Goal: Information Seeking & Learning: Find specific fact

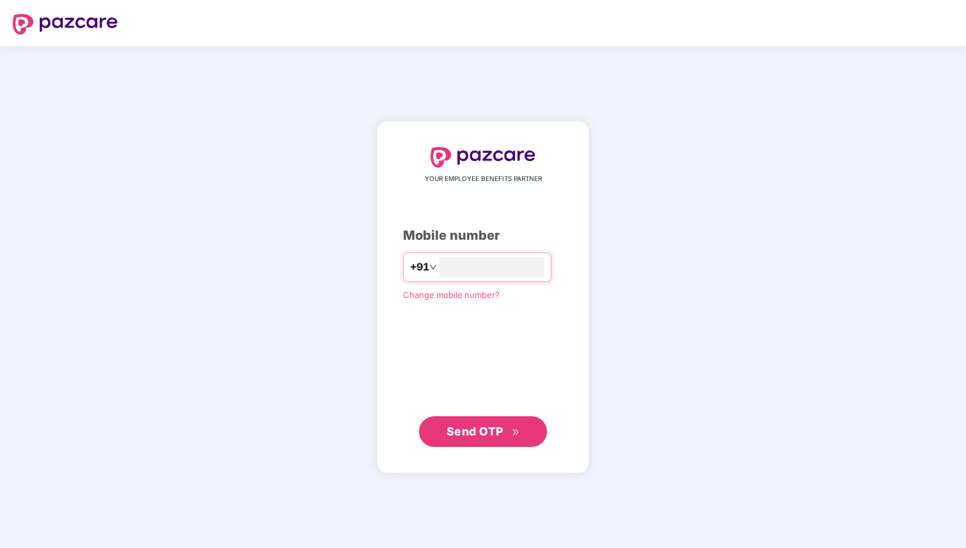
click at [505, 283] on div "YOUR EMPLOYEE BENEFITS PARTNER Mobile number +91 Change mobile number? Send OTP" at bounding box center [483, 297] width 160 height 301
click at [507, 277] on input "number" at bounding box center [491, 267] width 105 height 20
type input "**********"
click at [465, 426] on span "Send OTP" at bounding box center [474, 431] width 57 height 13
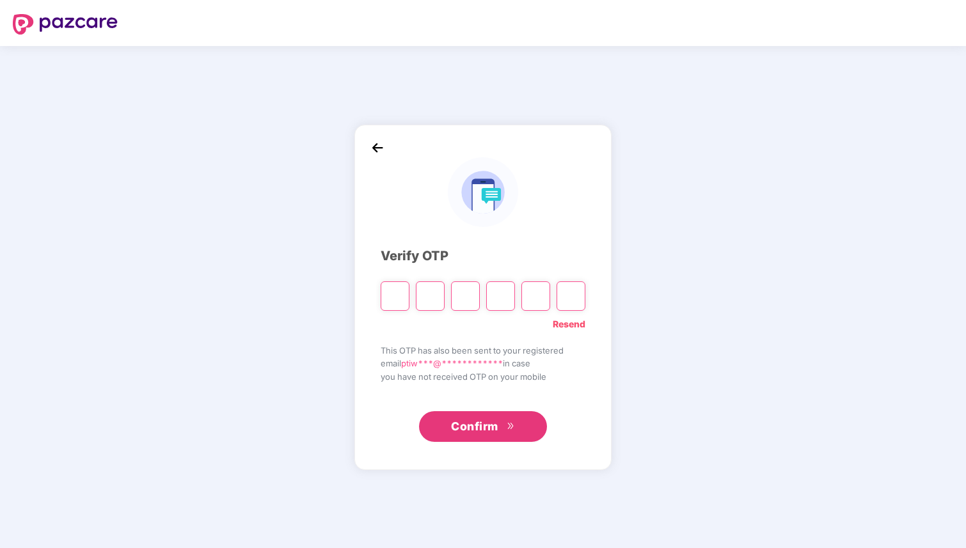
type input "*"
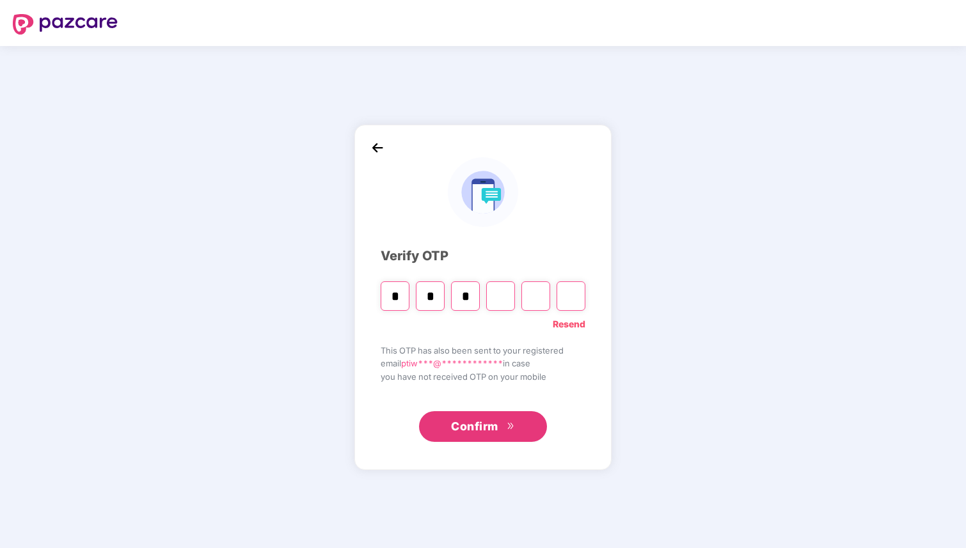
type input "*"
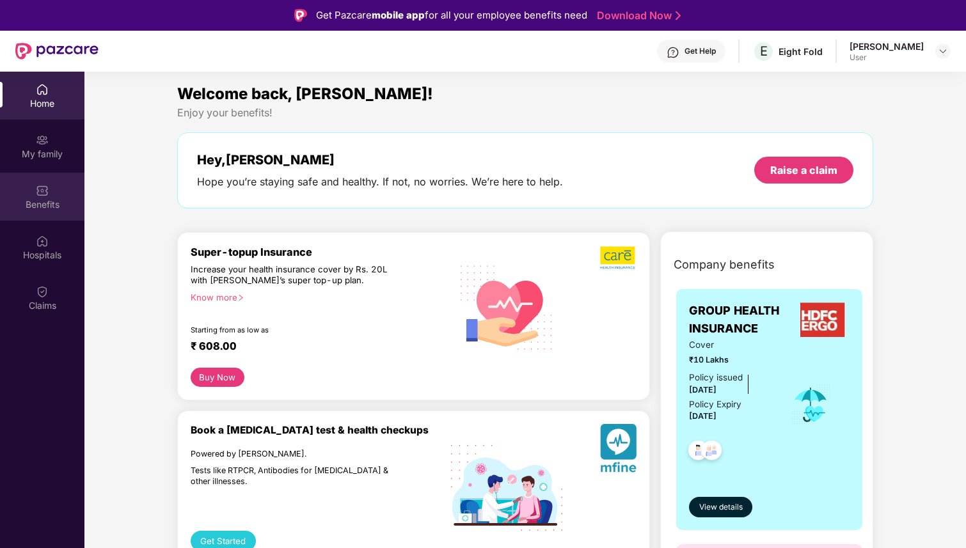
click at [51, 190] on div "Benefits" at bounding box center [42, 197] width 84 height 48
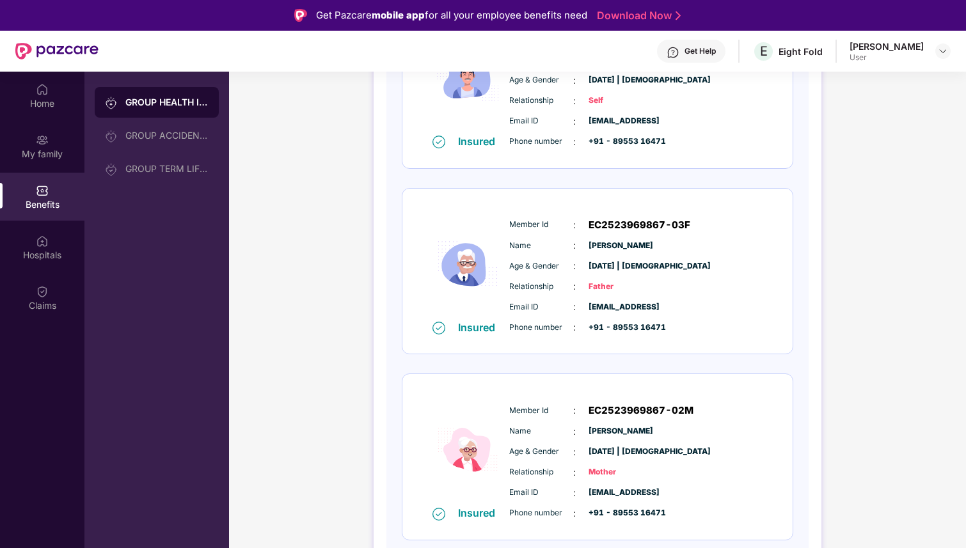
scroll to position [72, 0]
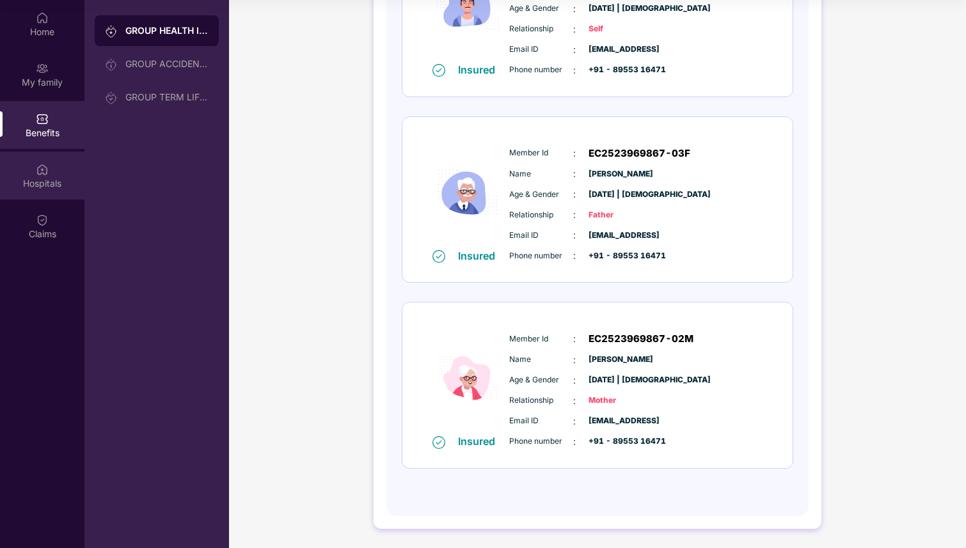
click at [55, 172] on div "Hospitals" at bounding box center [42, 176] width 84 height 48
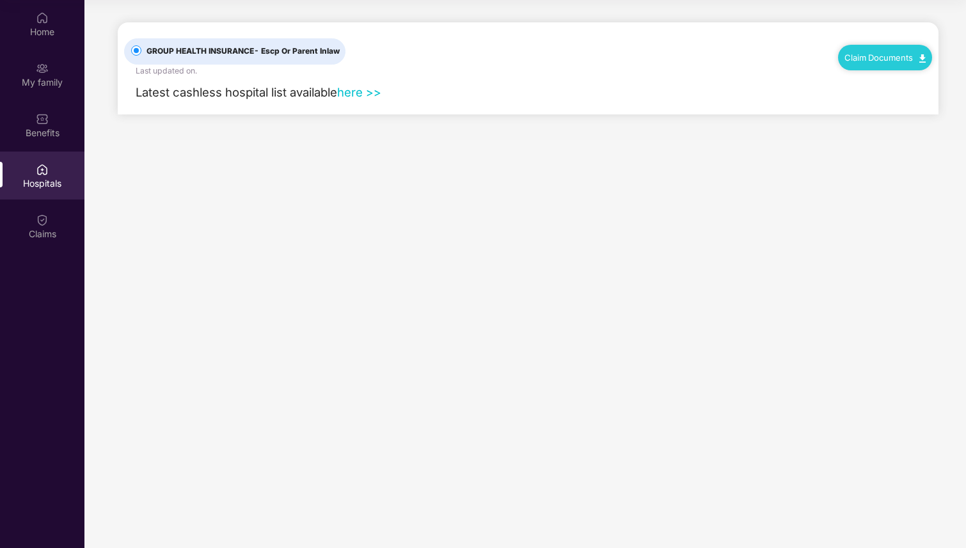
scroll to position [0, 0]
click at [232, 94] on span "Latest cashless hospital list available" at bounding box center [236, 92] width 201 height 14
click at [260, 97] on span "Latest cashless hospital list available" at bounding box center [236, 92] width 201 height 14
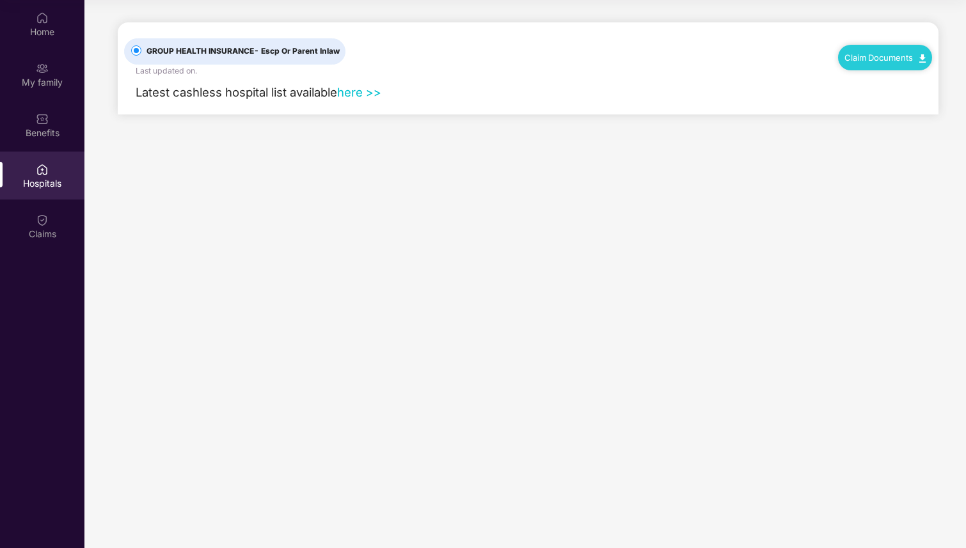
click at [864, 62] on div "Claim Documents" at bounding box center [885, 58] width 94 height 26
click at [364, 91] on link "here >>" at bounding box center [359, 92] width 44 height 14
click at [542, 92] on div "Latest cashless hospital list available here >>" at bounding box center [528, 96] width 808 height 38
click at [323, 43] on label "GROUP HEALTH INSURANCE - Escp Or Parent Inlaw" at bounding box center [234, 51] width 221 height 26
click at [29, 132] on div "Benefits" at bounding box center [42, 133] width 84 height 13
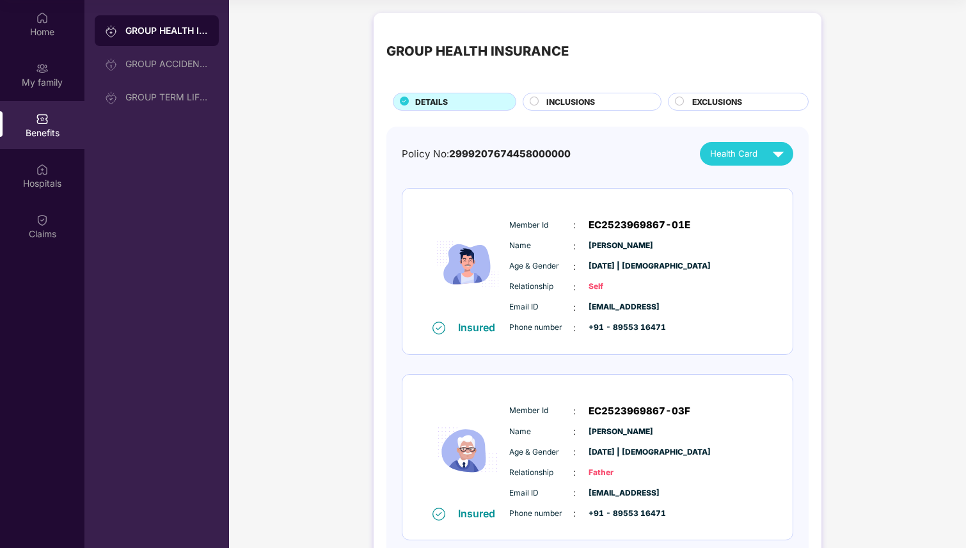
click at [569, 104] on span "INCLUSIONS" at bounding box center [570, 102] width 49 height 12
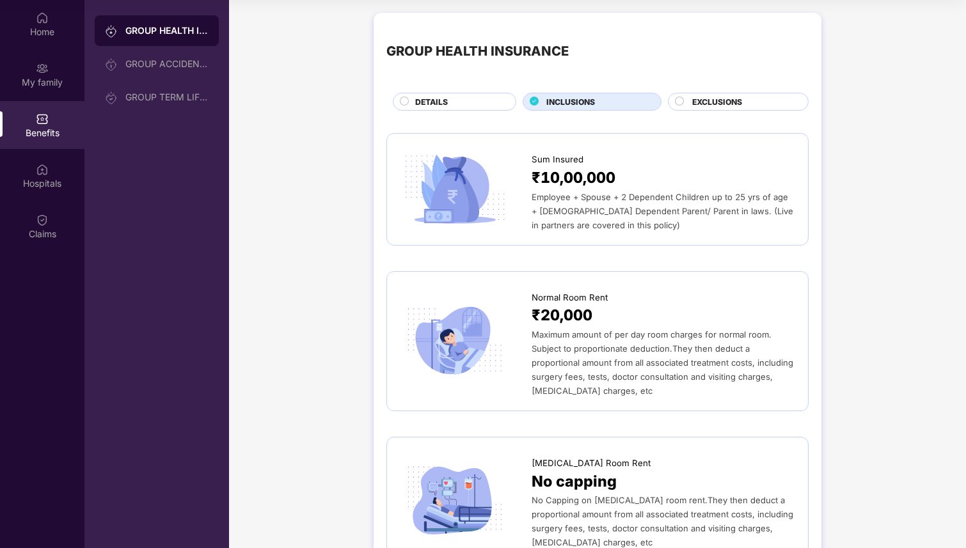
click at [731, 100] on span "EXCLUSIONS" at bounding box center [717, 102] width 50 height 12
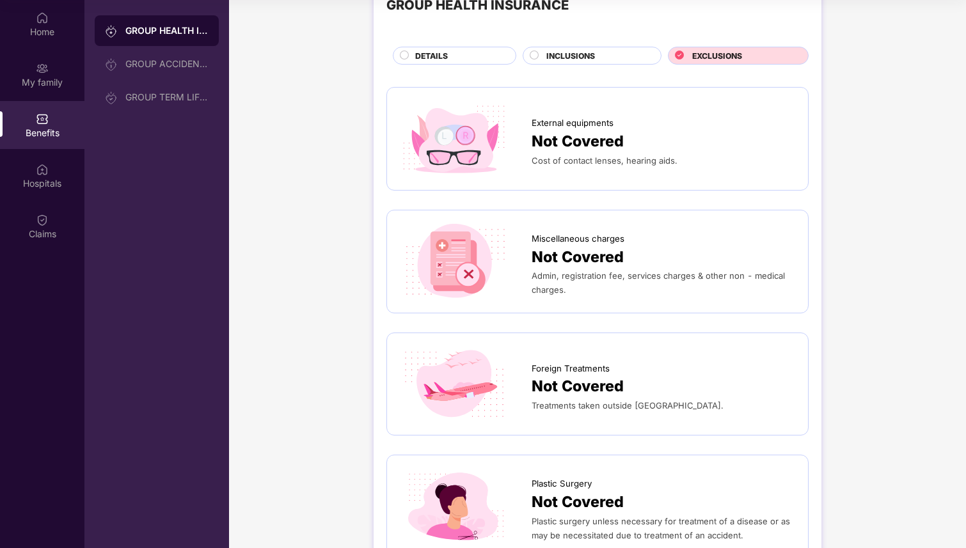
scroll to position [45, 0]
click at [537, 278] on span "Admin, registration fee, services charges & other non - medical charges." at bounding box center [658, 283] width 253 height 24
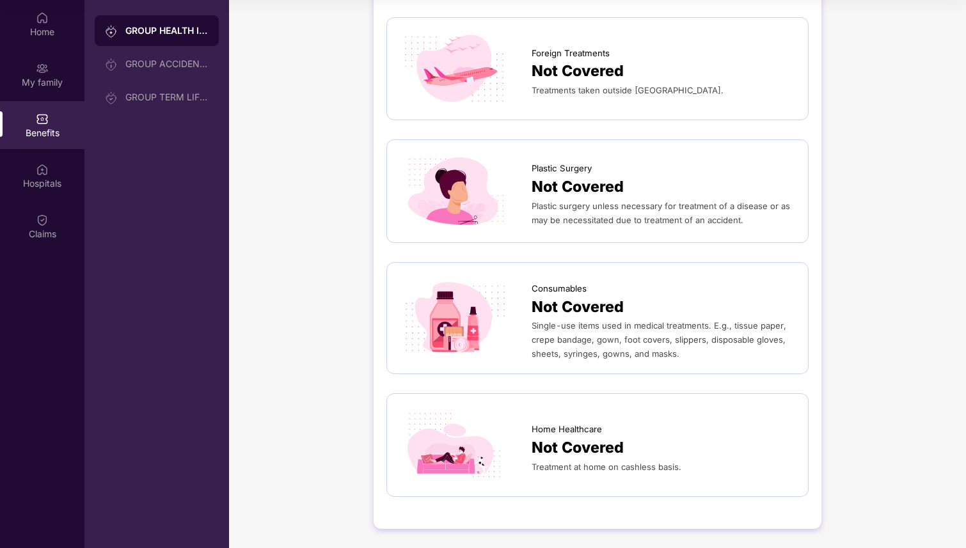
scroll to position [0, 0]
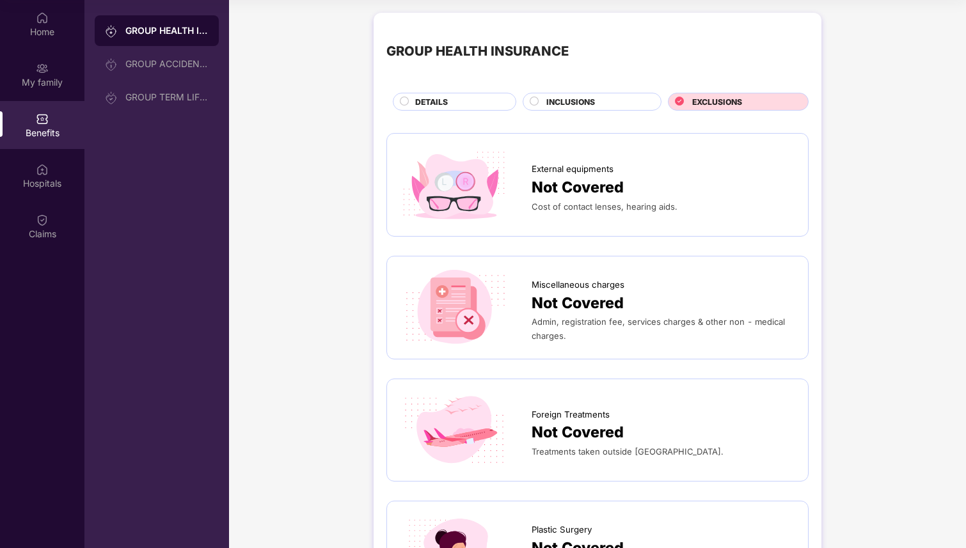
click at [555, 101] on span "INCLUSIONS" at bounding box center [570, 102] width 49 height 12
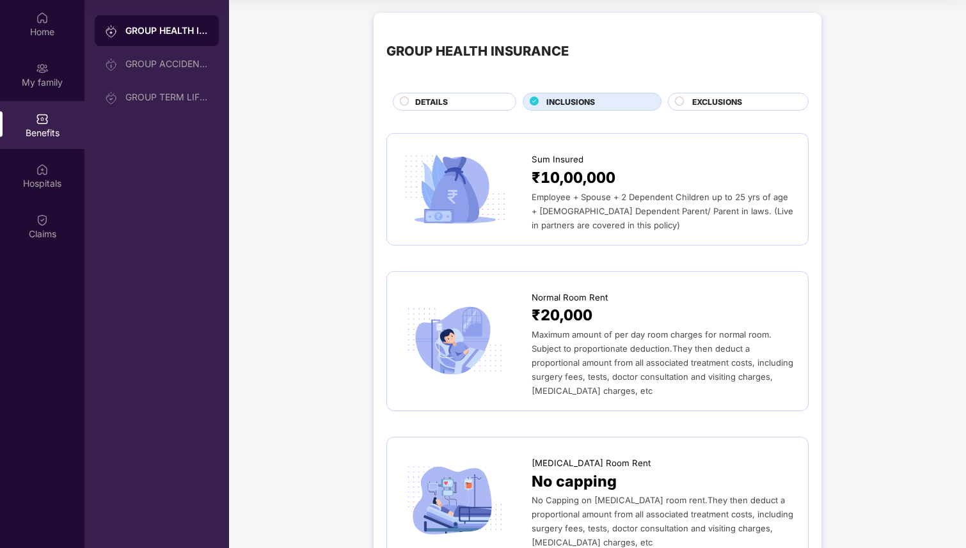
click at [464, 104] on div "DETAILS" at bounding box center [459, 103] width 100 height 14
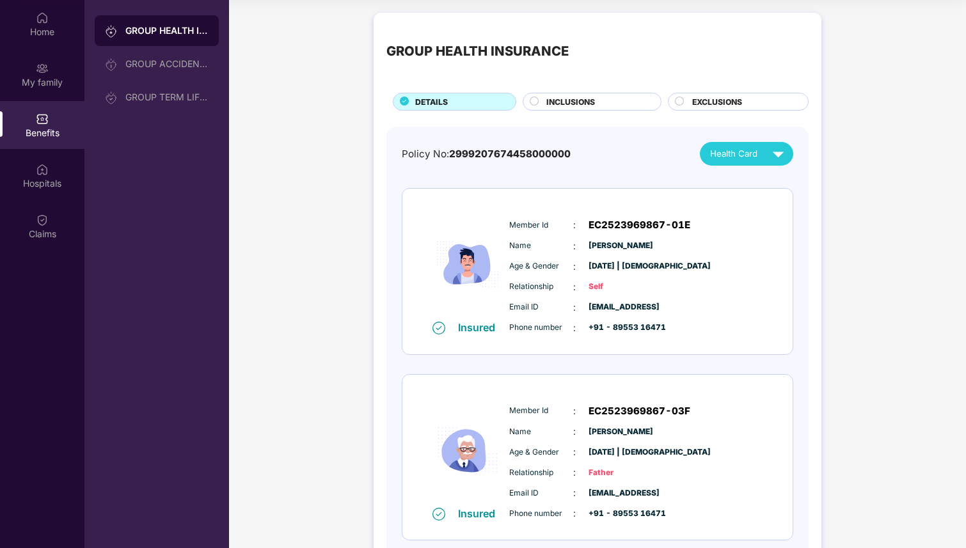
scroll to position [15, 0]
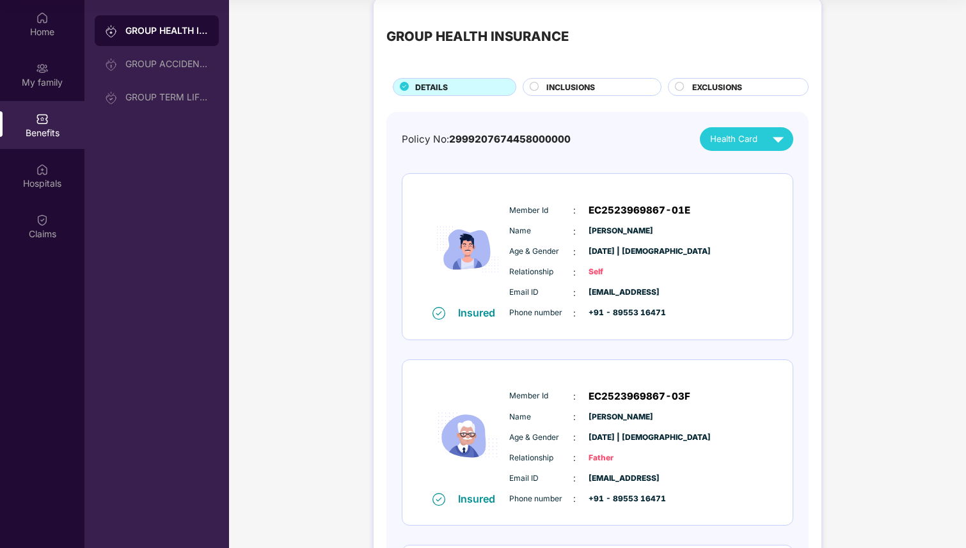
click at [723, 152] on div "Policy No: 2999207674458000000 Health Card Insured Member Id : EC2523969867-01E…" at bounding box center [597, 429] width 391 height 604
click at [729, 146] on div "Health Card" at bounding box center [749, 139] width 79 height 22
click at [713, 143] on span "Health Card" at bounding box center [733, 138] width 47 height 13
click at [709, 216] on div "[PERSON_NAME]" at bounding box center [740, 220] width 83 height 14
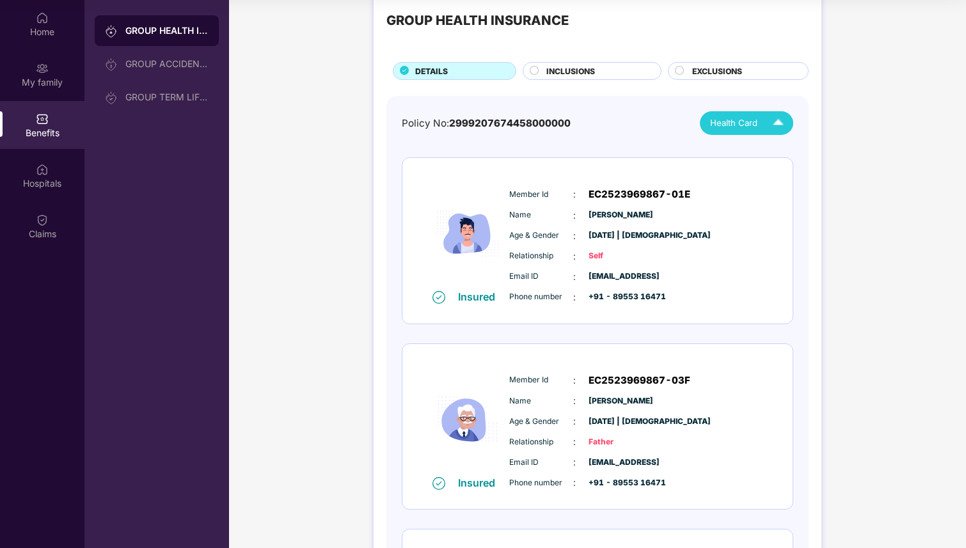
scroll to position [0, 0]
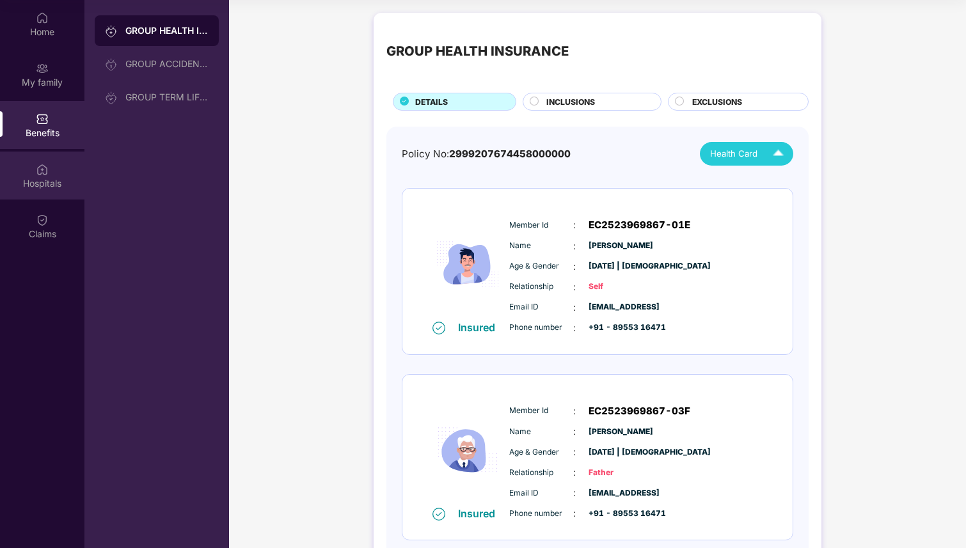
click at [52, 173] on div "Hospitals" at bounding box center [42, 176] width 84 height 48
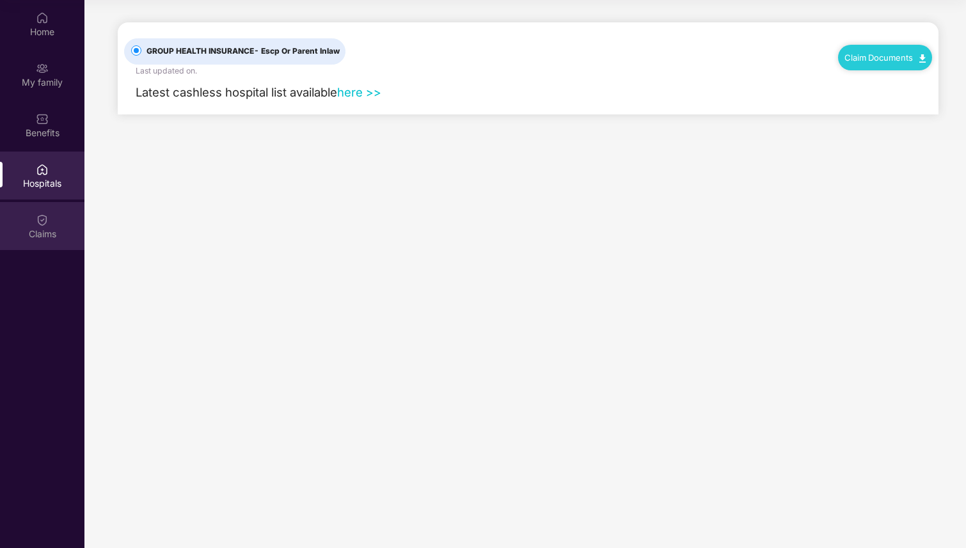
click at [29, 226] on div "Claims" at bounding box center [42, 226] width 84 height 48
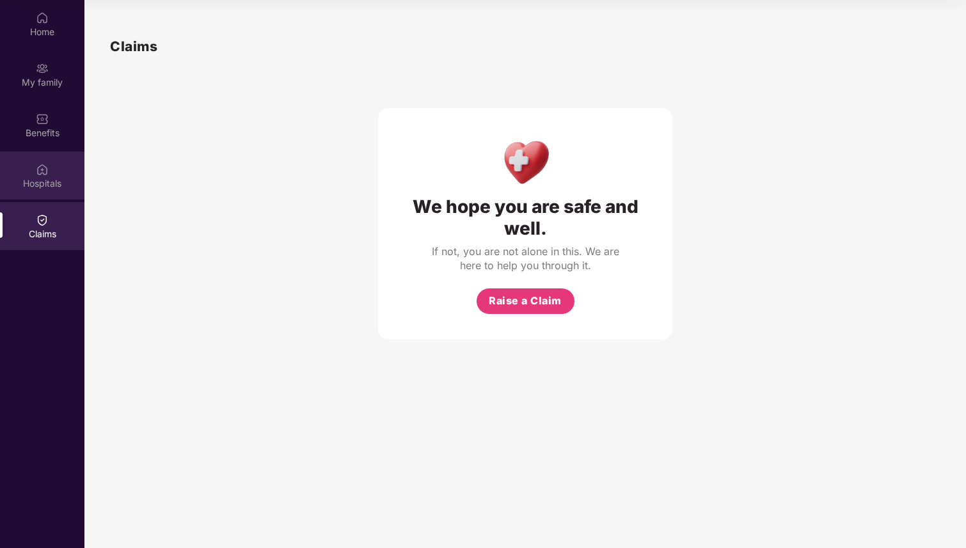
click at [64, 180] on div "Hospitals" at bounding box center [42, 183] width 84 height 13
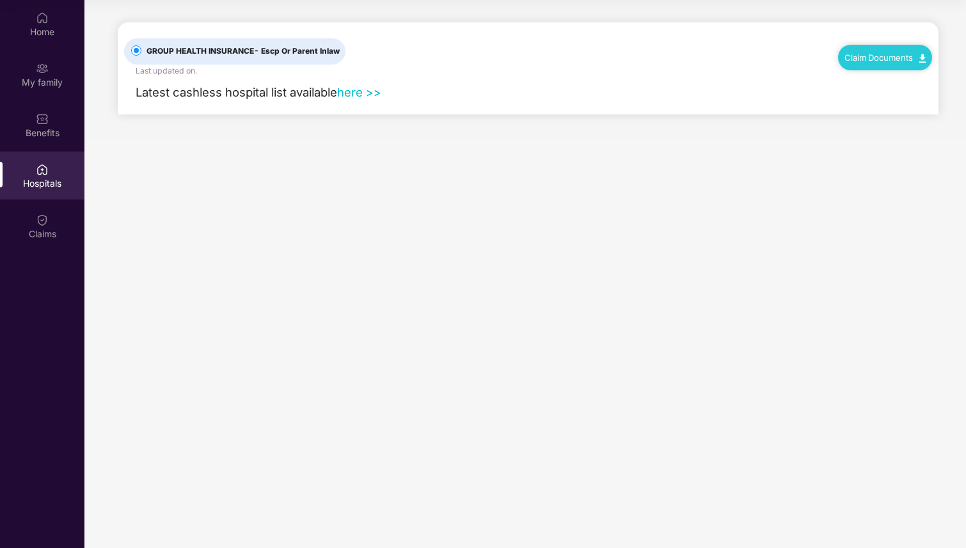
click at [866, 63] on div "Claim Documents" at bounding box center [885, 58] width 94 height 26
click at [926, 56] on div "Claim Documents" at bounding box center [885, 58] width 94 height 26
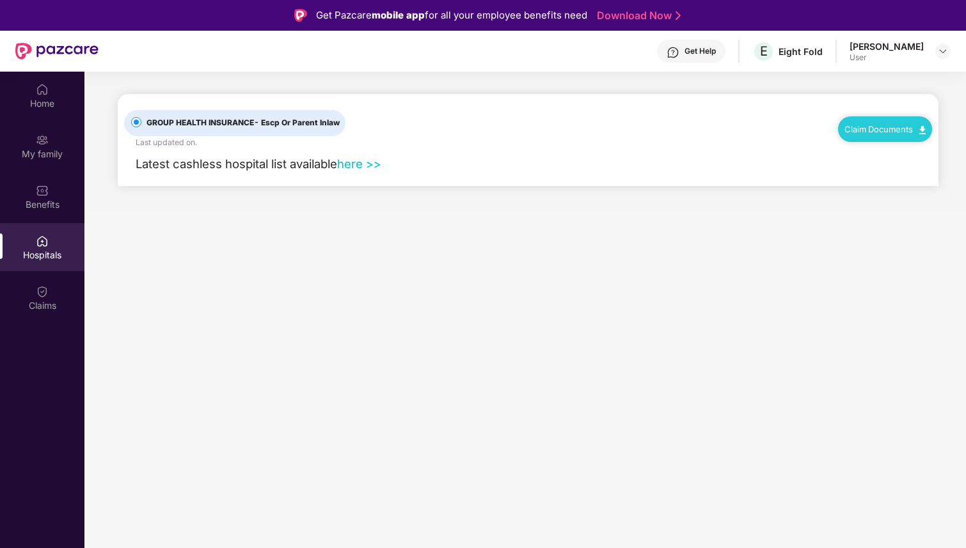
scroll to position [72, 0]
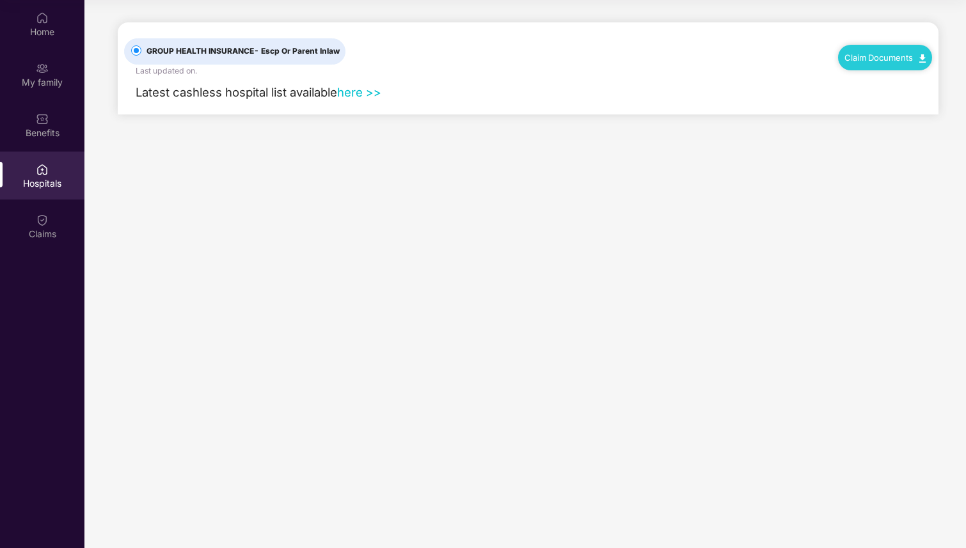
click at [560, 54] on div "GROUP HEALTH INSURANCE - Escp Or Parent Inlaw Last updated on . Claim Documents" at bounding box center [528, 49] width 808 height 54
click at [48, 143] on div "Benefits" at bounding box center [42, 125] width 84 height 48
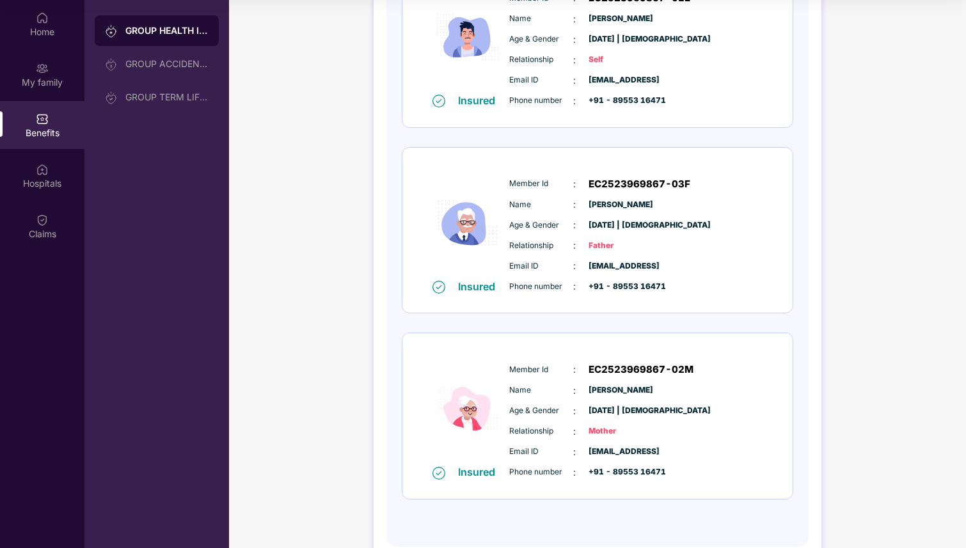
scroll to position [258, 0]
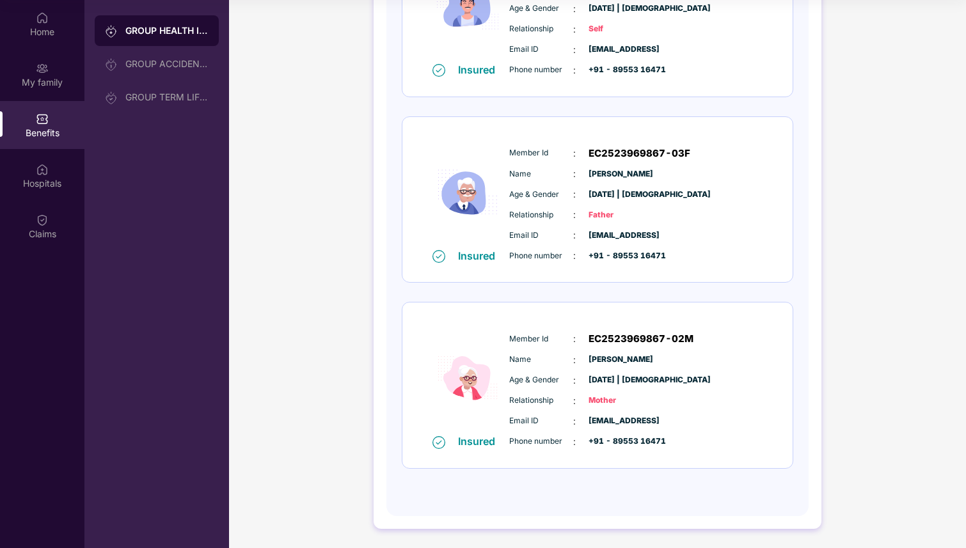
click at [606, 340] on span "EC2523969867-02M" at bounding box center [640, 338] width 105 height 15
drag, startPoint x: 606, startPoint y: 340, endPoint x: 676, endPoint y: 340, distance: 69.7
click at [676, 340] on span "EC2523969867-02M" at bounding box center [640, 338] width 105 height 15
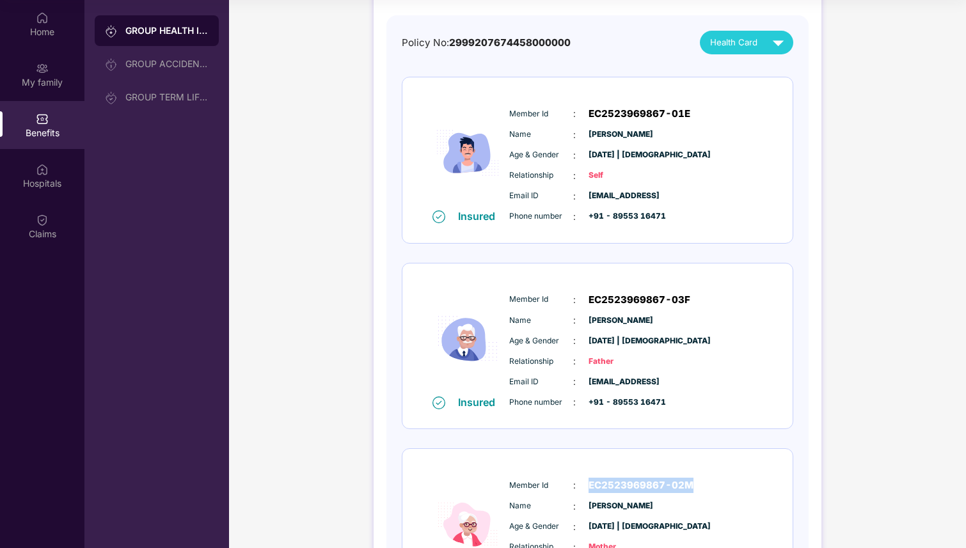
scroll to position [106, 0]
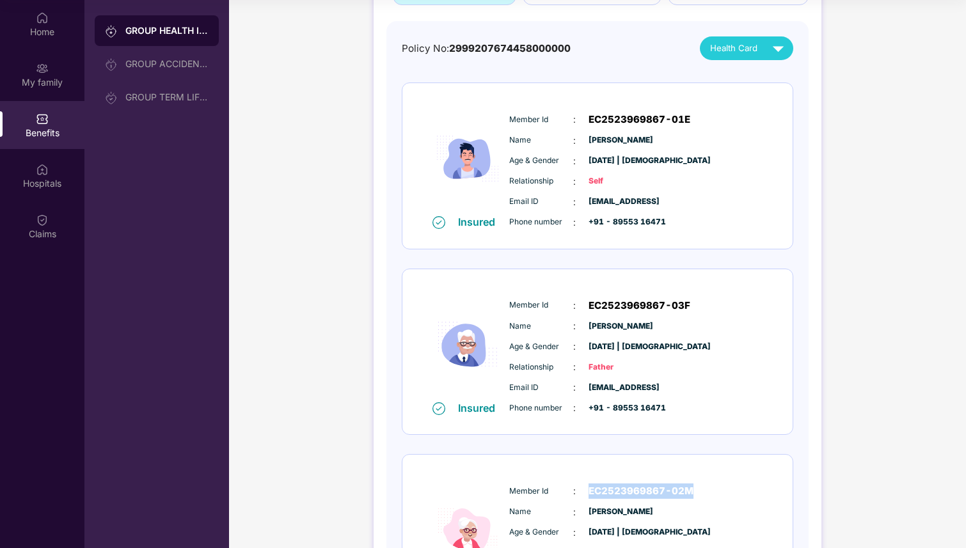
copy span "EC2523969867-02M"
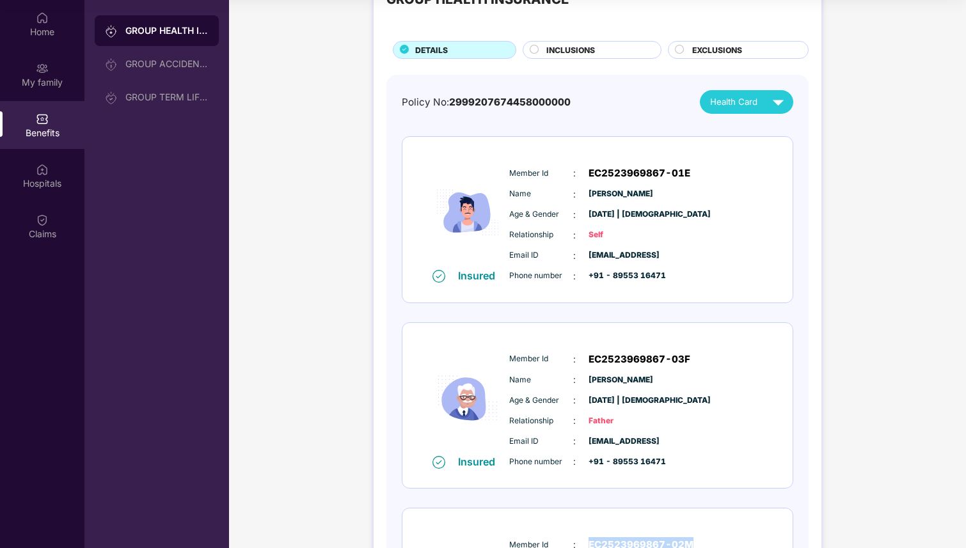
scroll to position [0, 0]
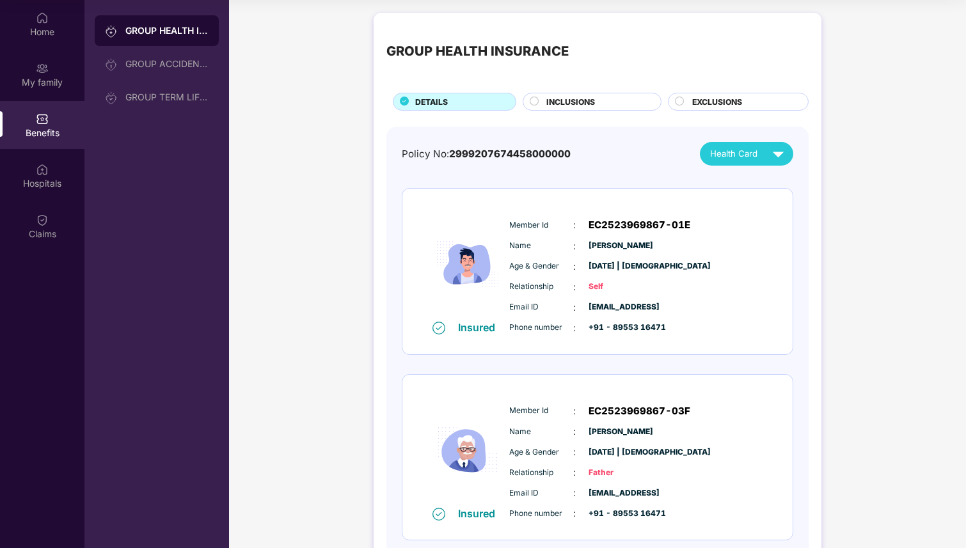
click at [585, 219] on div "Member Id : EC2523969867-01E" at bounding box center [636, 224] width 254 height 15
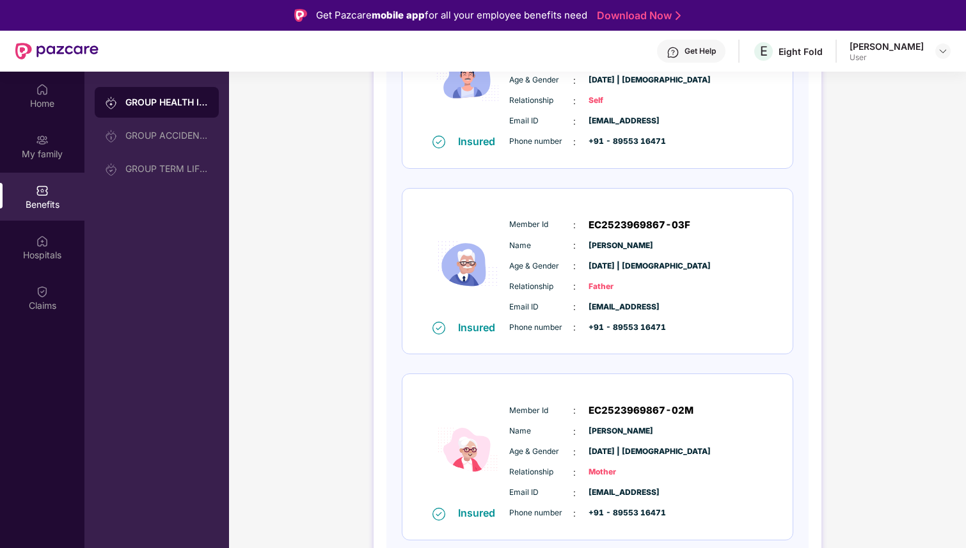
click at [618, 216] on div "Member Id : EC2523969867-03F Name : [PERSON_NAME] Age & Gender : [DATE] | [DEMO…" at bounding box center [636, 276] width 260 height 130
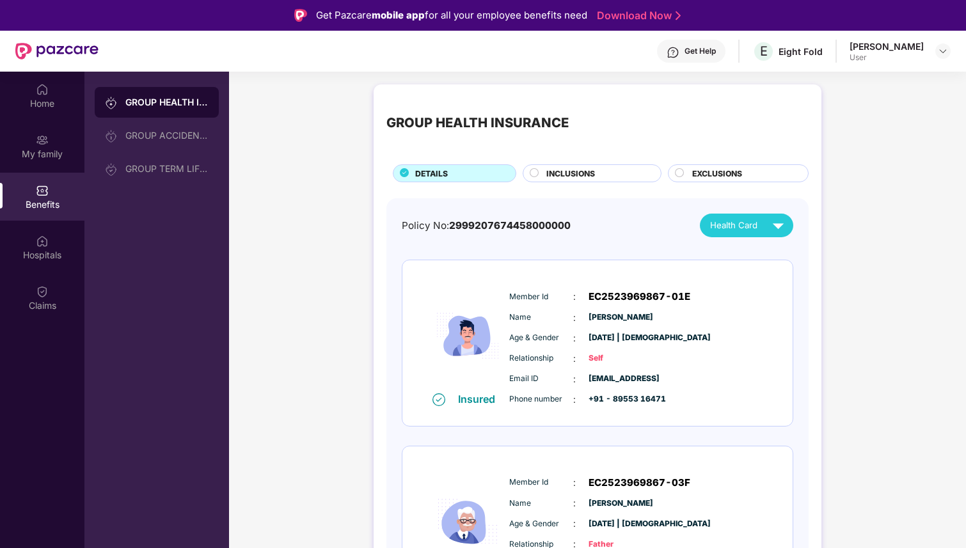
click at [751, 221] on span "Health Card" at bounding box center [733, 225] width 47 height 13
click at [744, 306] on div "[PERSON_NAME]" at bounding box center [740, 306] width 83 height 14
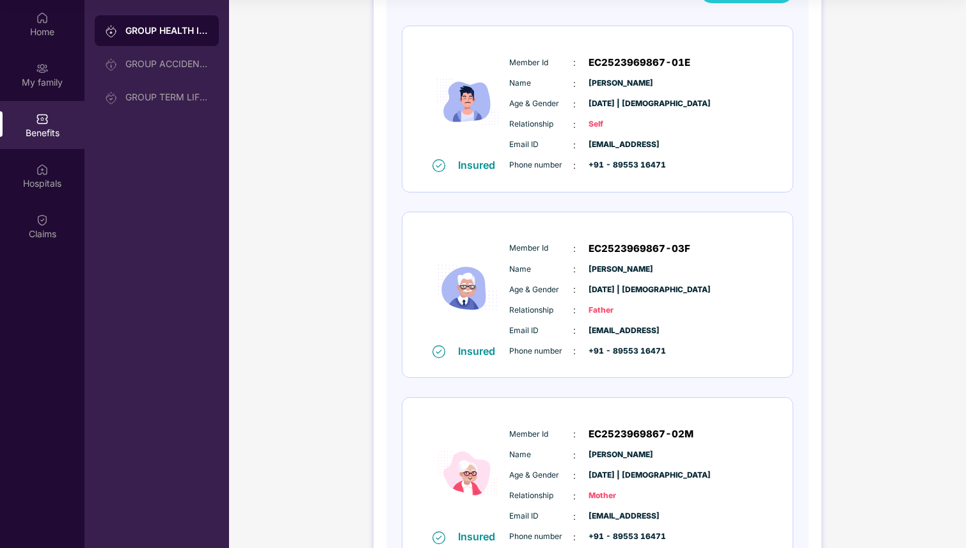
scroll to position [166, 0]
